Goal: Check status

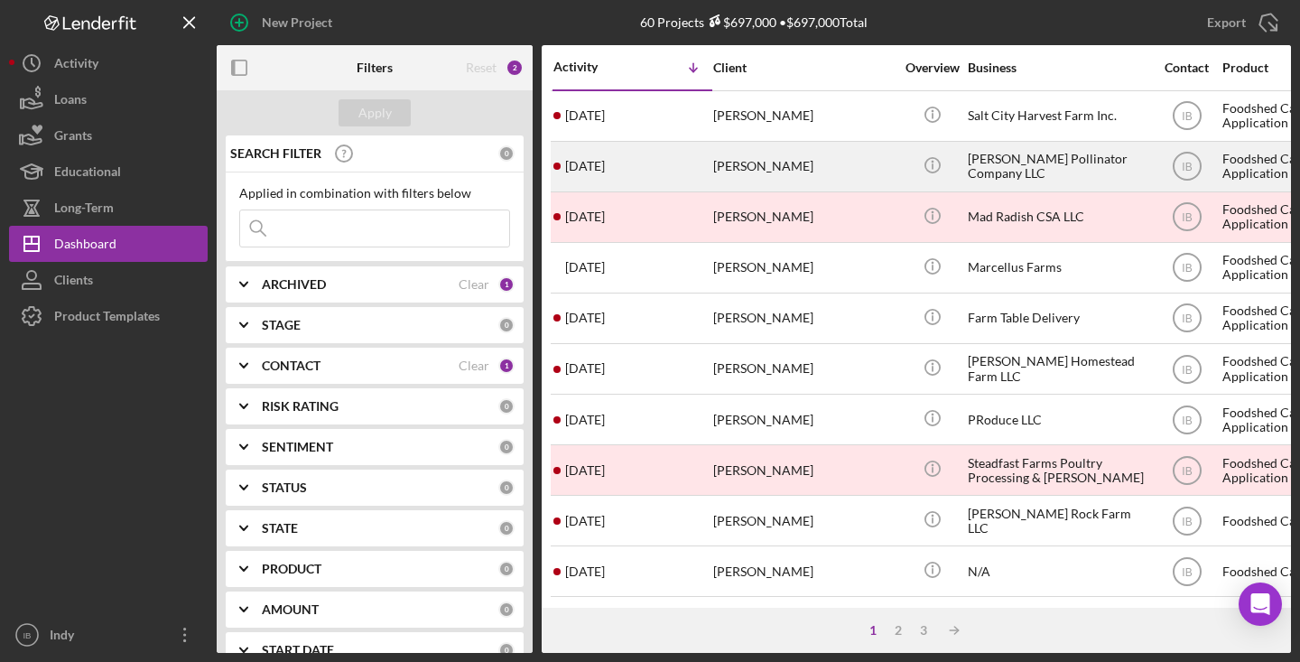
click at [692, 151] on div "[DATE] [PERSON_NAME]" at bounding box center [632, 167] width 158 height 48
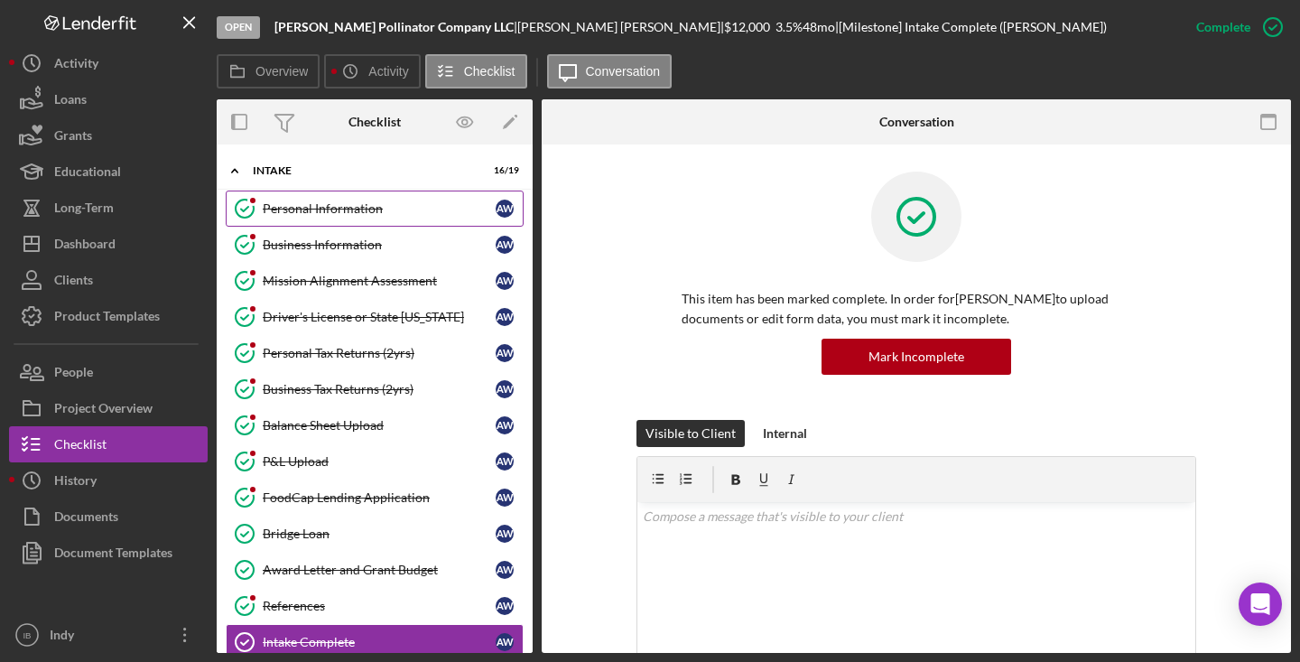
click at [423, 204] on div "Personal Information" at bounding box center [379, 208] width 233 height 14
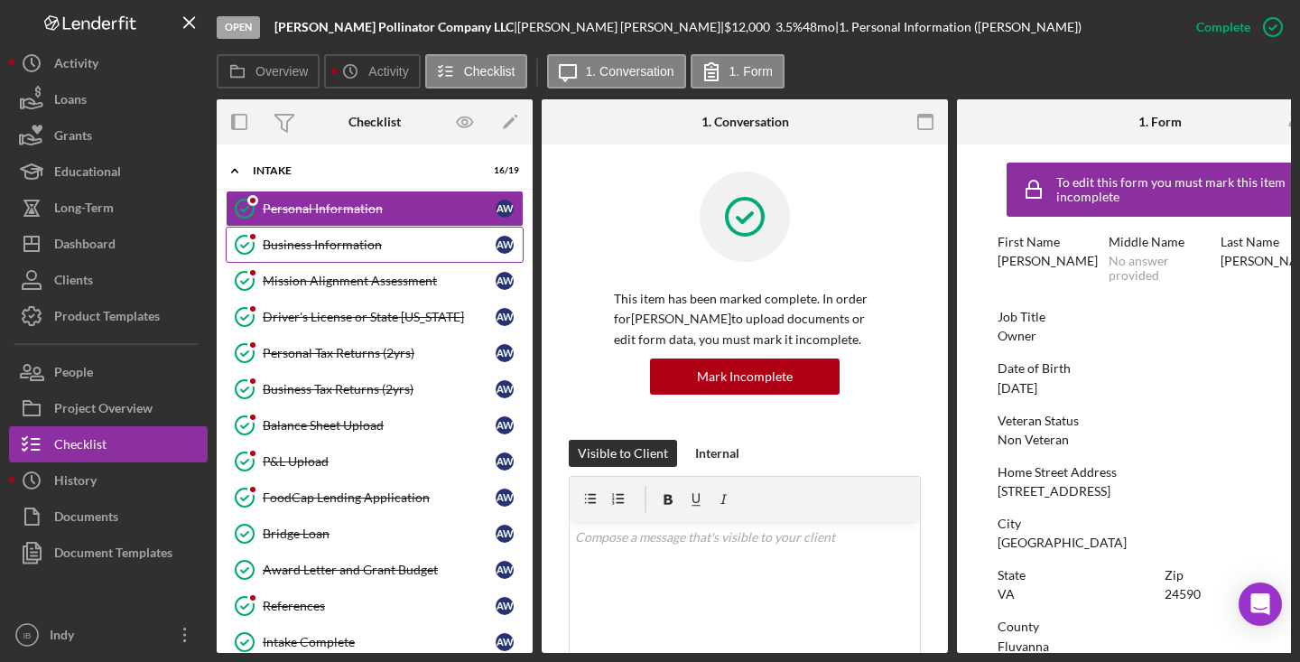
click at [392, 247] on div "Business Information" at bounding box center [379, 244] width 233 height 14
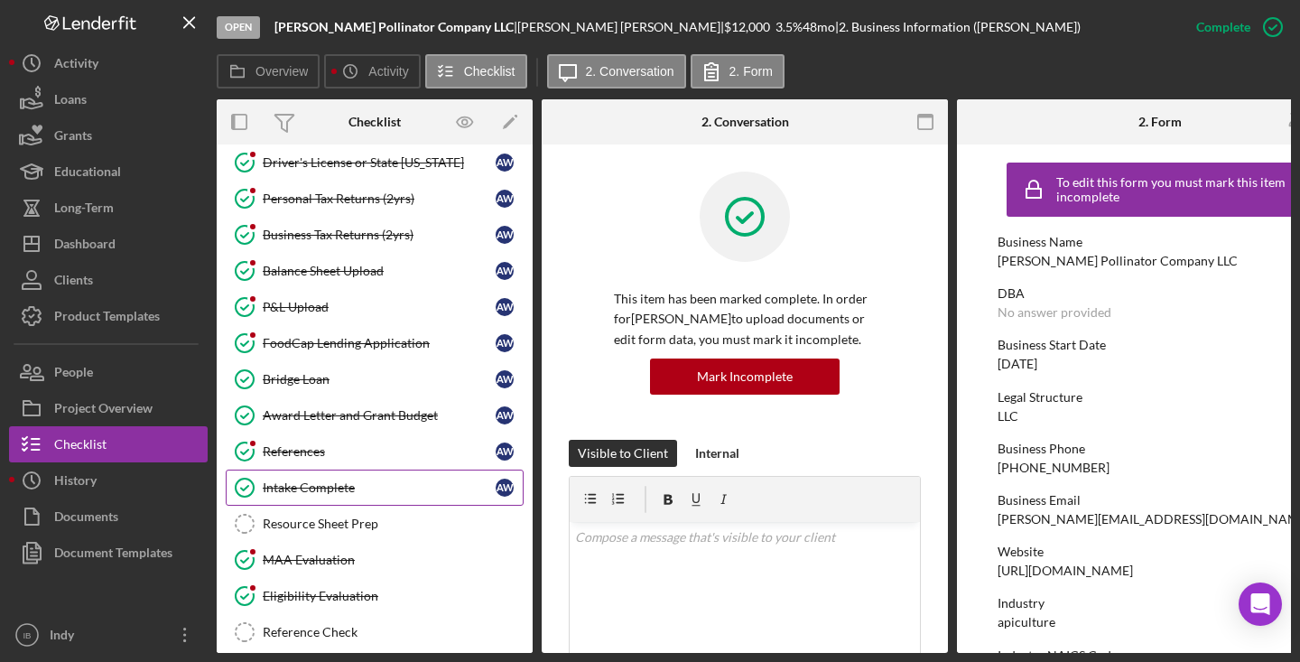
scroll to position [153, 0]
click at [369, 352] on link "FoodCap Lending Application FoodCap Lending Application A W" at bounding box center [375, 344] width 298 height 36
